Goal: Browse casually

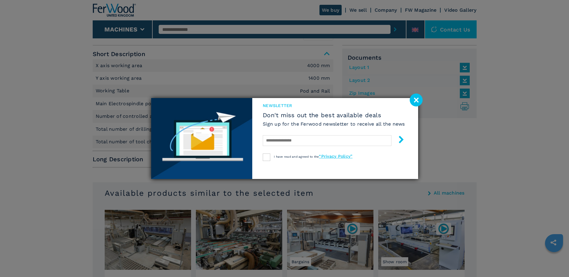
scroll to position [270, 0]
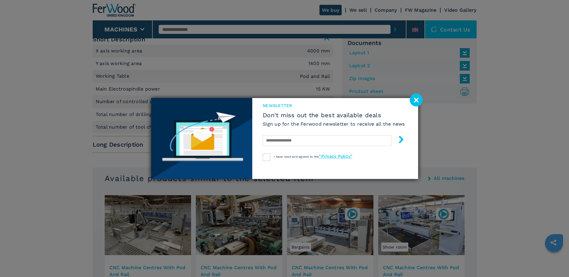
click at [416, 102] on image at bounding box center [416, 100] width 13 height 13
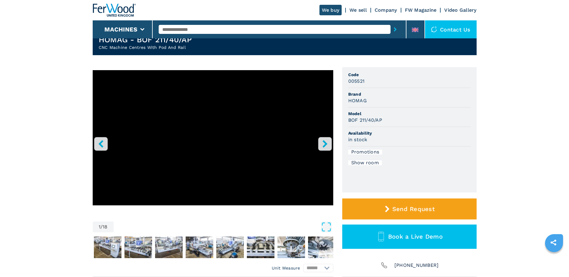
scroll to position [0, 0]
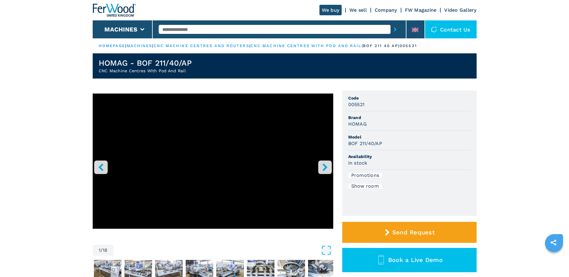
click at [327, 169] on icon "right-button" at bounding box center [324, 166] width 7 height 7
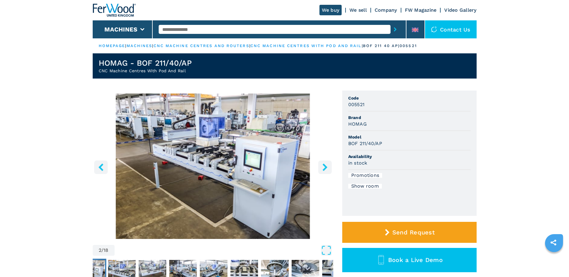
click at [327, 169] on icon "right-button" at bounding box center [324, 166] width 7 height 7
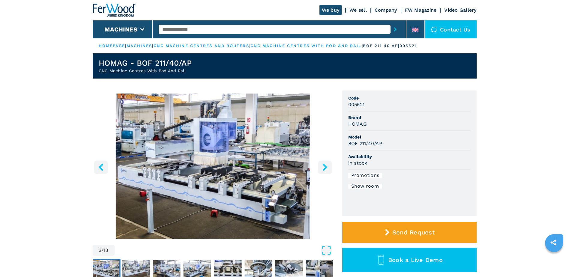
click at [327, 169] on icon "right-button" at bounding box center [324, 166] width 7 height 7
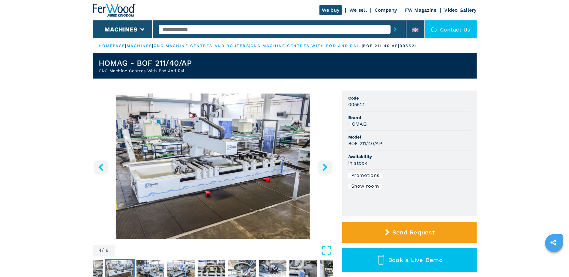
click at [327, 169] on icon "right-button" at bounding box center [324, 166] width 7 height 7
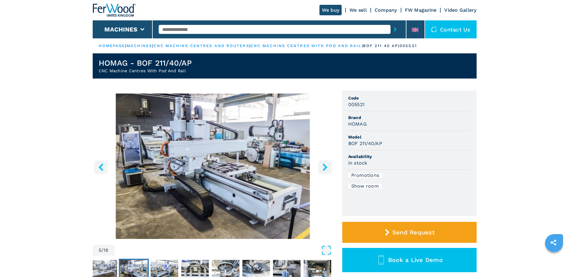
click at [327, 169] on icon "right-button" at bounding box center [324, 166] width 7 height 7
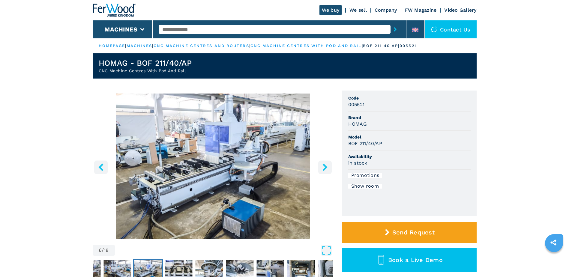
click at [327, 169] on icon "right-button" at bounding box center [324, 166] width 7 height 7
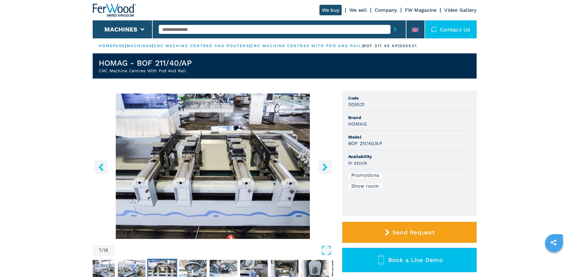
click at [327, 169] on icon "right-button" at bounding box center [324, 166] width 7 height 7
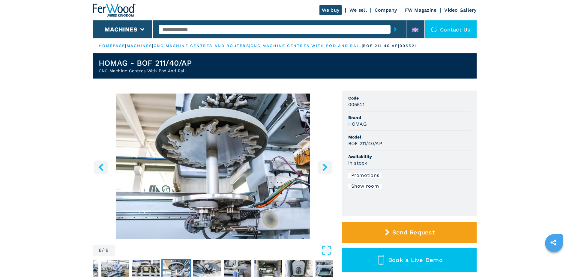
click at [327, 169] on icon "right-button" at bounding box center [324, 166] width 7 height 7
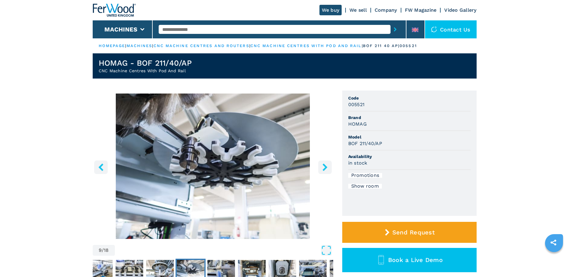
click at [327, 169] on icon "right-button" at bounding box center [324, 166] width 7 height 7
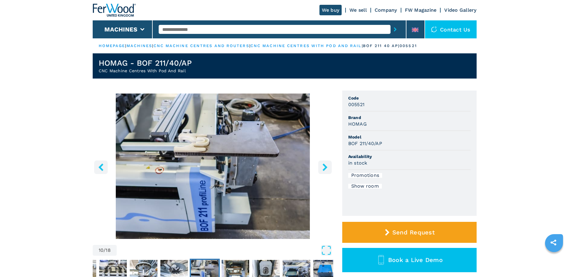
click at [327, 169] on icon "right-button" at bounding box center [324, 166] width 7 height 7
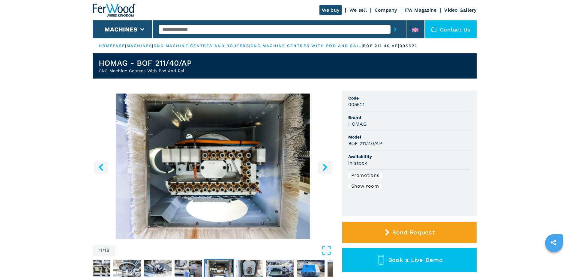
click at [327, 169] on icon "right-button" at bounding box center [324, 166] width 7 height 7
